Goal: Task Accomplishment & Management: Manage account settings

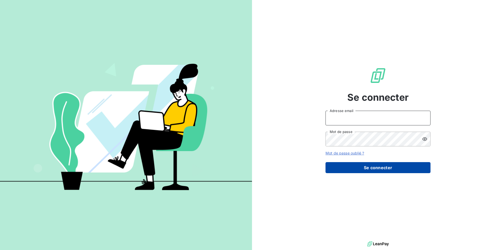
type input "[PERSON_NAME][EMAIL_ADDRESS][DOMAIN_NAME]"
click at [381, 165] on button "Se connecter" at bounding box center [378, 167] width 105 height 11
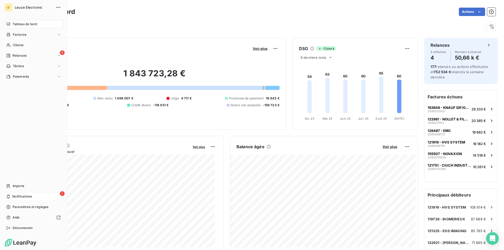
click at [29, 194] on div "1 Notifications" at bounding box center [33, 197] width 59 height 8
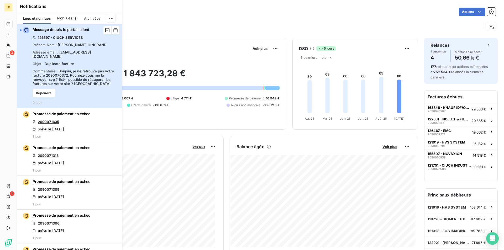
click at [81, 76] on span "Bonjour, je ne retrouve pas votre facture 2090070372. Pourriez-vous me la renvo…" at bounding box center [73, 77] width 81 height 17
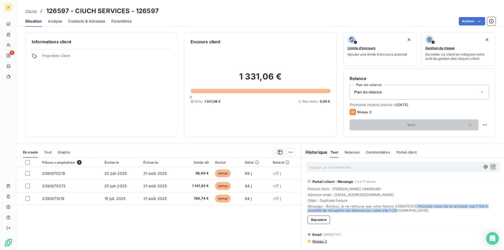
drag, startPoint x: 412, startPoint y: 207, endPoint x: 393, endPoint y: 210, distance: 19.2
click at [393, 210] on span "Message : Bonjour, je ne retrouve pas votre facture 2090070372. Pourriez-vous m…" at bounding box center [403, 208] width 190 height 8
click at [406, 211] on span "Message : Bonjour, je ne retrouve pas votre facture 2090070372. Pourriez-vous m…" at bounding box center [403, 208] width 190 height 8
drag, startPoint x: 391, startPoint y: 206, endPoint x: 412, endPoint y: 204, distance: 21.7
click at [412, 204] on div "Prénom Nom : [PERSON_NAME] Adresse email : [EMAIL_ADDRESS][DOMAIN_NAME] Objet :…" at bounding box center [403, 200] width 190 height 26
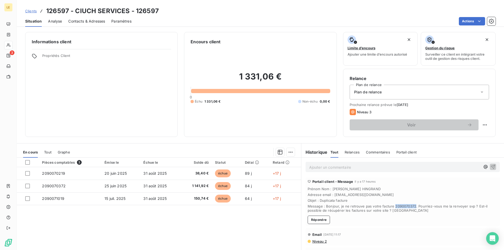
copy span "2090070372"
click at [232, 235] on div "Pièces comptables 3 Émise le Échue le Solde dû Statut Délai Retard 2090070219 […" at bounding box center [159, 208] width 284 height 101
drag, startPoint x: 372, startPoint y: 195, endPoint x: 332, endPoint y: 196, distance: 40.5
click at [332, 196] on span "Adresse email : [EMAIL_ADDRESS][DOMAIN_NAME]" at bounding box center [403, 195] width 190 height 4
copy span "[EMAIL_ADDRESS][DOMAIN_NAME]"
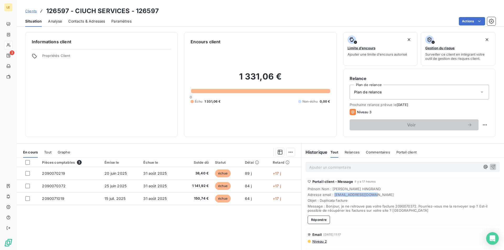
copy span "[EMAIL_ADDRESS][DOMAIN_NAME]"
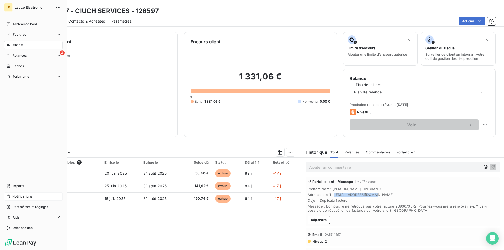
click at [24, 196] on span "Notifications" at bounding box center [21, 196] width 19 height 5
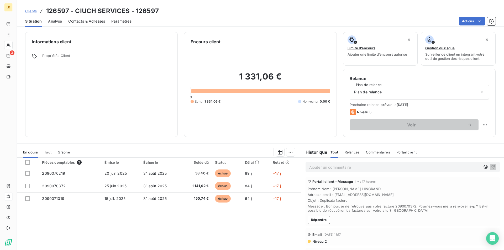
click at [383, 203] on div "Prénom Nom : [PERSON_NAME] Adresse email : [EMAIL_ADDRESS][DOMAIN_NAME] Objet :…" at bounding box center [403, 200] width 190 height 26
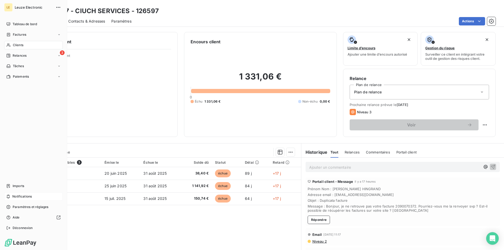
click at [28, 44] on div "Clients" at bounding box center [33, 45] width 59 height 8
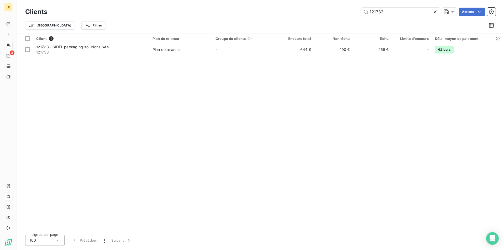
type input "121733"
click at [105, 199] on div "Client 1 Plan de relance Groupe de clients Encours total Non-échu Échu Limite d…" at bounding box center [261, 132] width 488 height 197
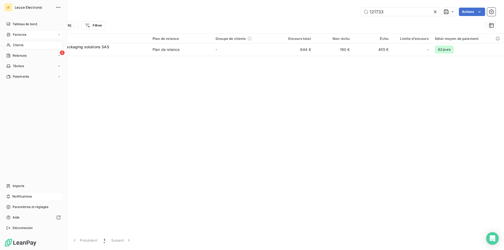
click at [14, 34] on span "Factures" at bounding box center [19, 34] width 13 height 5
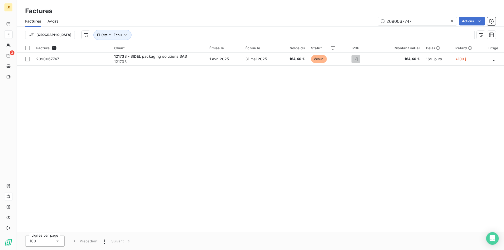
click at [451, 22] on icon at bounding box center [452, 21] width 5 height 5
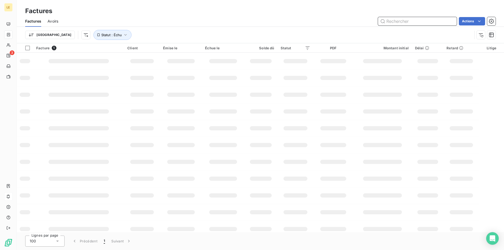
paste input "2090067747"
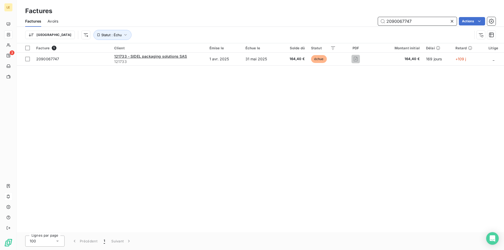
type input "2090067747"
click at [394, 92] on div "Facture 1 Client Émise le Échue le Solde dû Statut PDF Montant initial Délai Re…" at bounding box center [261, 137] width 488 height 189
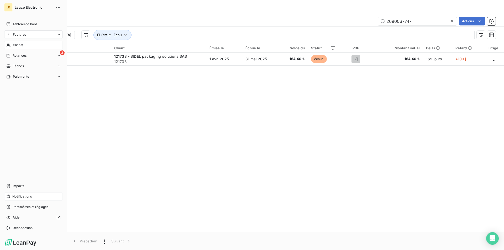
click at [28, 43] on div "Clients" at bounding box center [33, 45] width 59 height 8
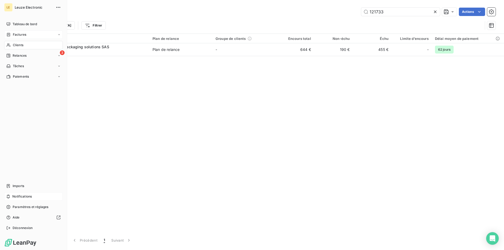
click at [21, 36] on span "Factures" at bounding box center [19, 34] width 13 height 5
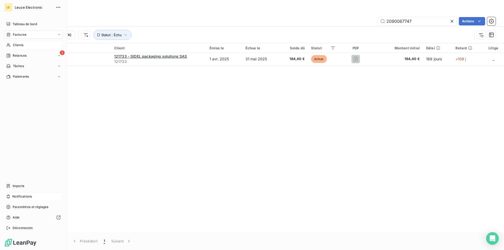
click at [20, 46] on span "Clients" at bounding box center [18, 45] width 11 height 5
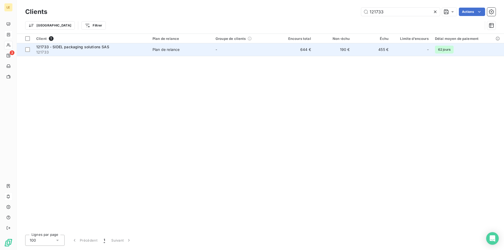
click at [100, 51] on span "121733" at bounding box center [91, 52] width 110 height 5
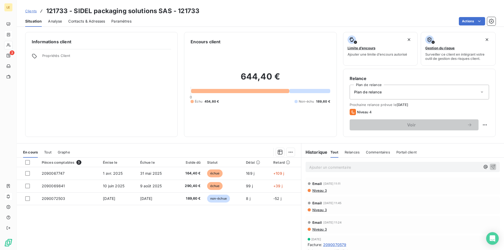
click at [87, 21] on span "Contacts & Adresses" at bounding box center [86, 21] width 37 height 5
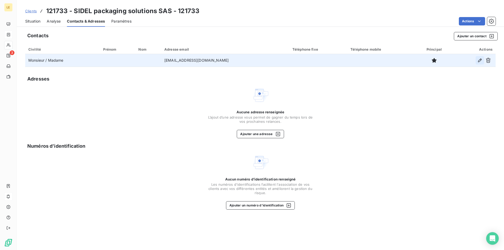
click at [478, 59] on icon "button" at bounding box center [480, 60] width 5 height 5
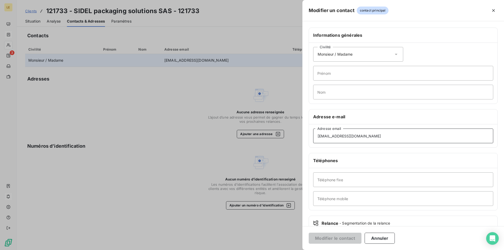
drag, startPoint x: 366, startPoint y: 137, endPoint x: 304, endPoint y: 136, distance: 61.7
click at [304, 136] on div "Informations générales Civilité Monsieur / Madame [PERSON_NAME] Nom Adresse e-m…" at bounding box center [404, 144] width 202 height 233
paste input "[EMAIL_ADDRESS][DOMAIN_NAME]"
type input "[EMAIL_ADDRESS][DOMAIN_NAME]"
click at [349, 239] on button "Modifier le contact" at bounding box center [335, 238] width 53 height 11
